Goal: Task Accomplishment & Management: Manage account settings

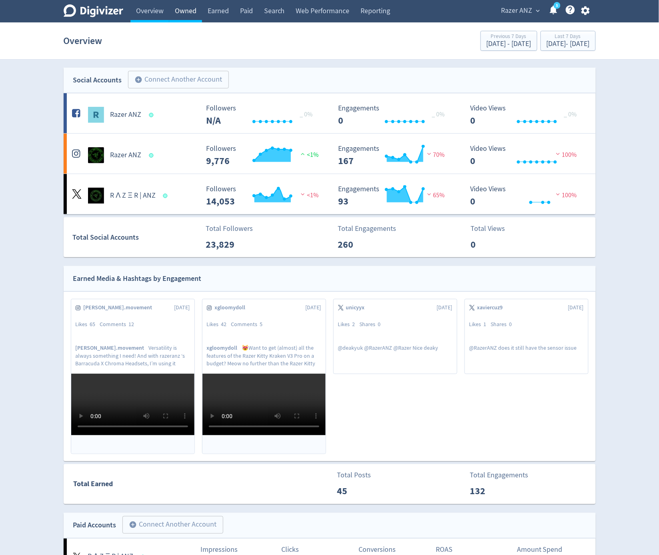
click at [186, 13] on link "Owned" at bounding box center [185, 11] width 33 height 22
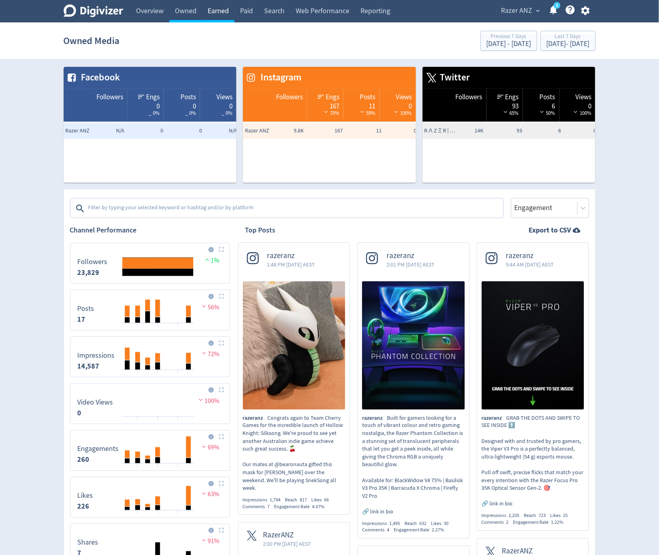
click at [222, 9] on link "Earned" at bounding box center [218, 11] width 32 height 22
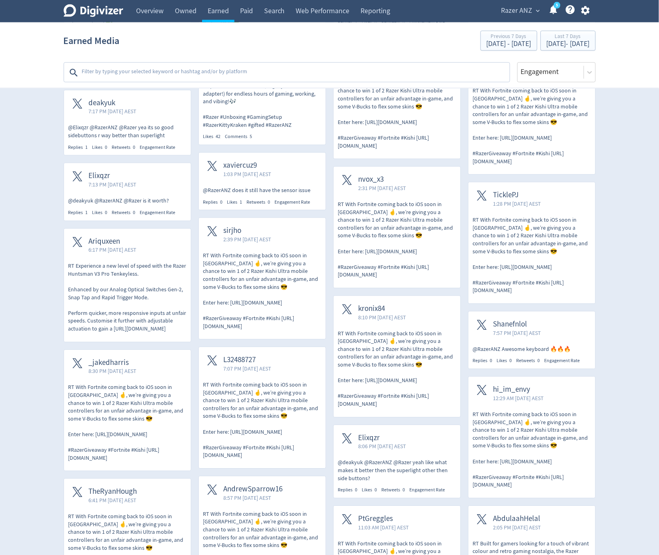
scroll to position [373, 0]
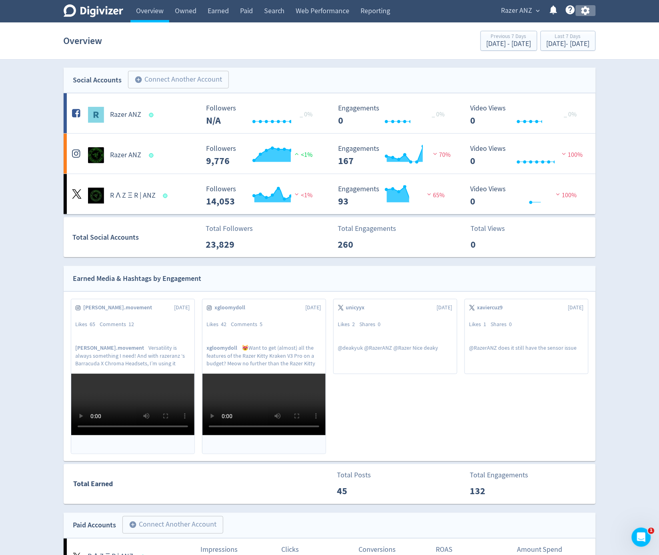
click at [580, 11] on icon "button" at bounding box center [585, 10] width 11 height 11
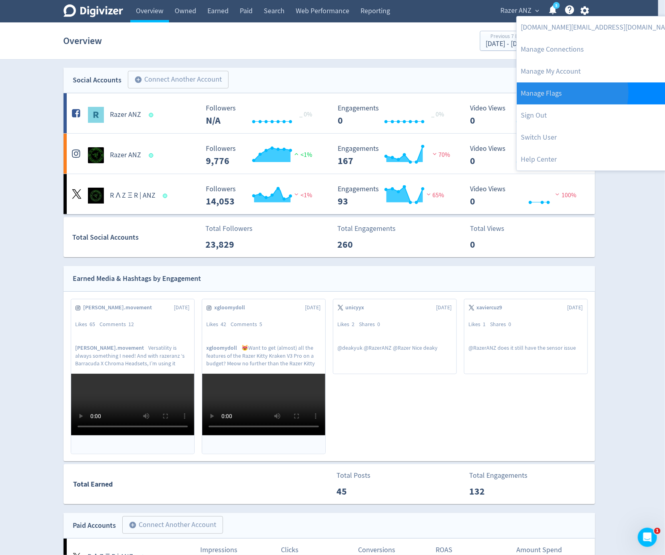
click at [572, 92] on link "Manage Flags" at bounding box center [598, 93] width 163 height 22
